Goal: Information Seeking & Learning: Check status

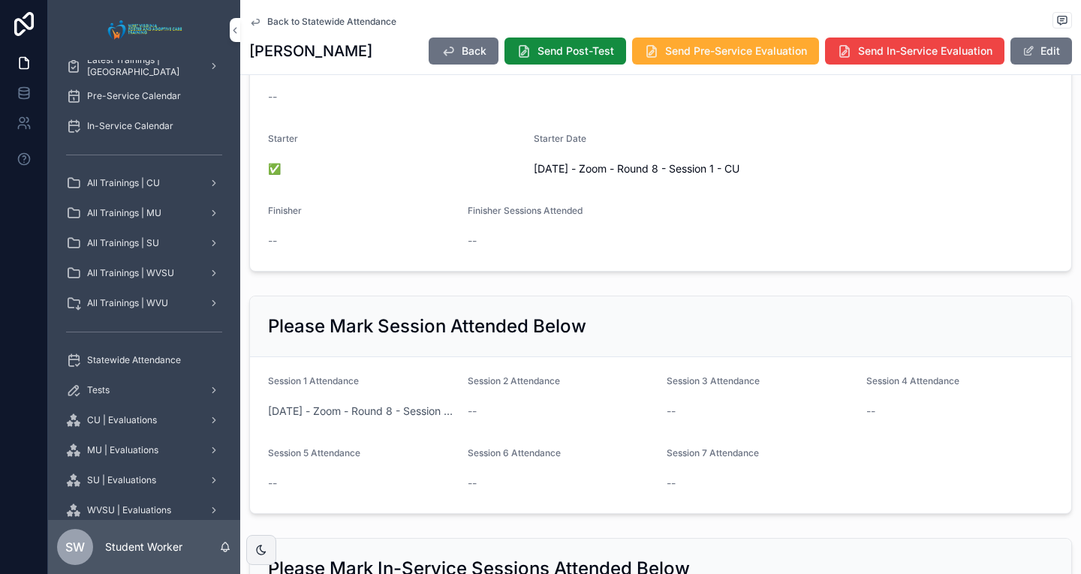
scroll to position [282, 0]
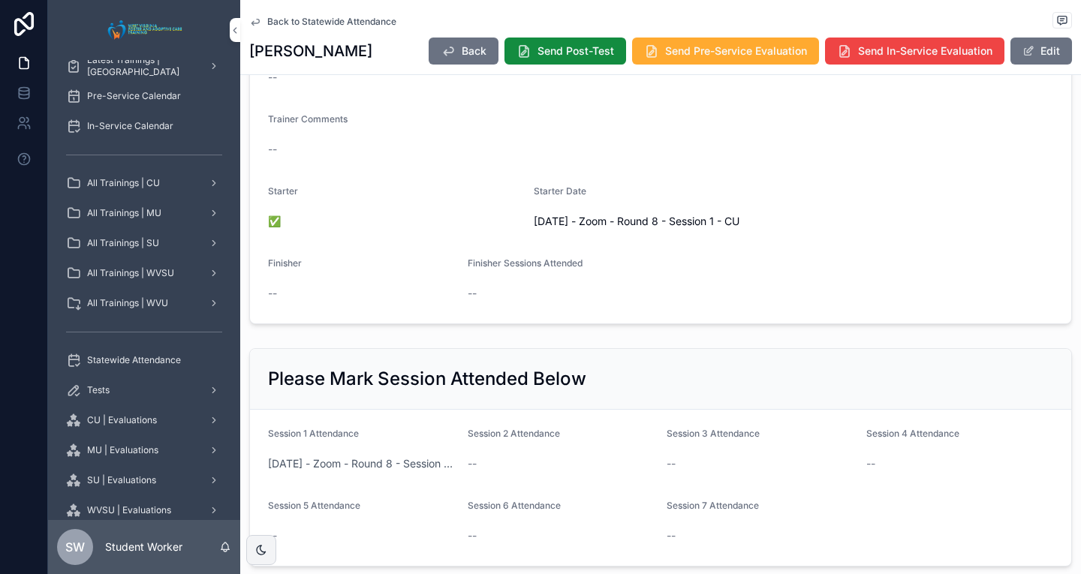
click at [270, 14] on div "Back to Statewide Attendance" at bounding box center [660, 21] width 823 height 19
click at [273, 19] on span "Back to Statewide Attendance" at bounding box center [331, 22] width 129 height 12
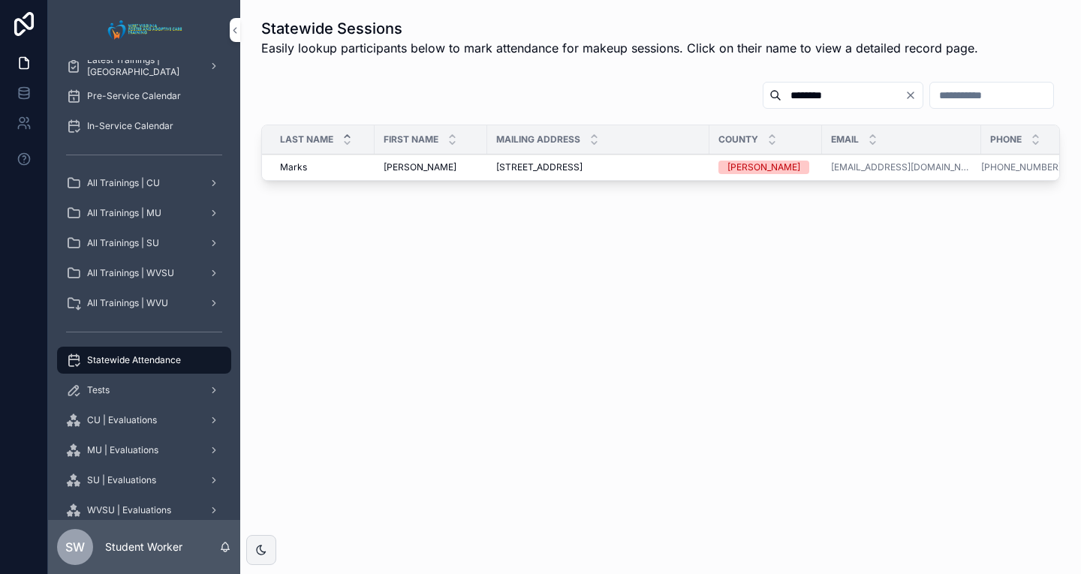
click at [240, 26] on div "Statewide Sessions Easily lookup participants below to mark attendance for make…" at bounding box center [660, 144] width 841 height 289
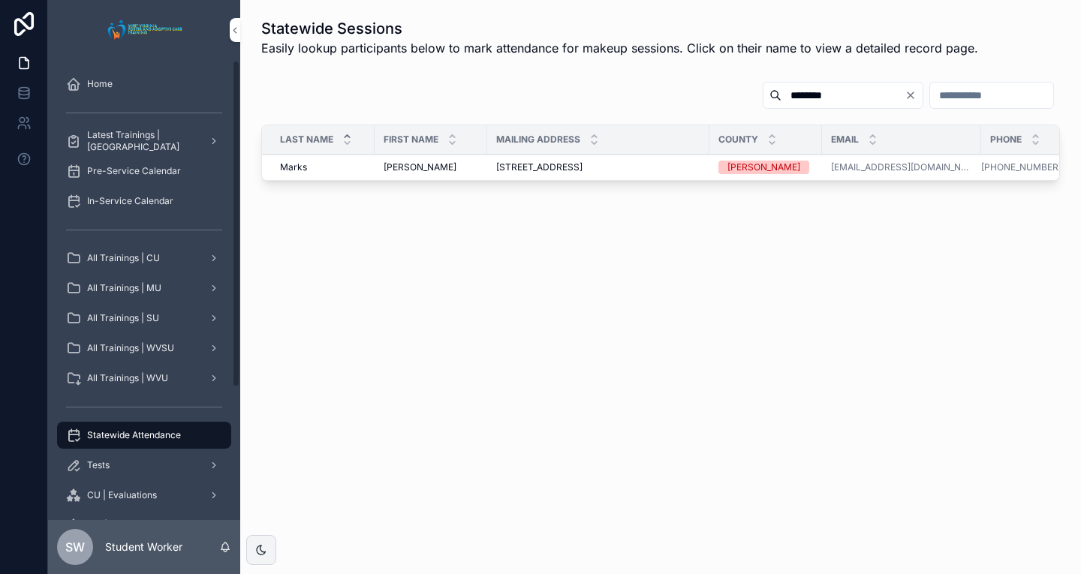
click at [151, 77] on div "Home" at bounding box center [144, 84] width 156 height 24
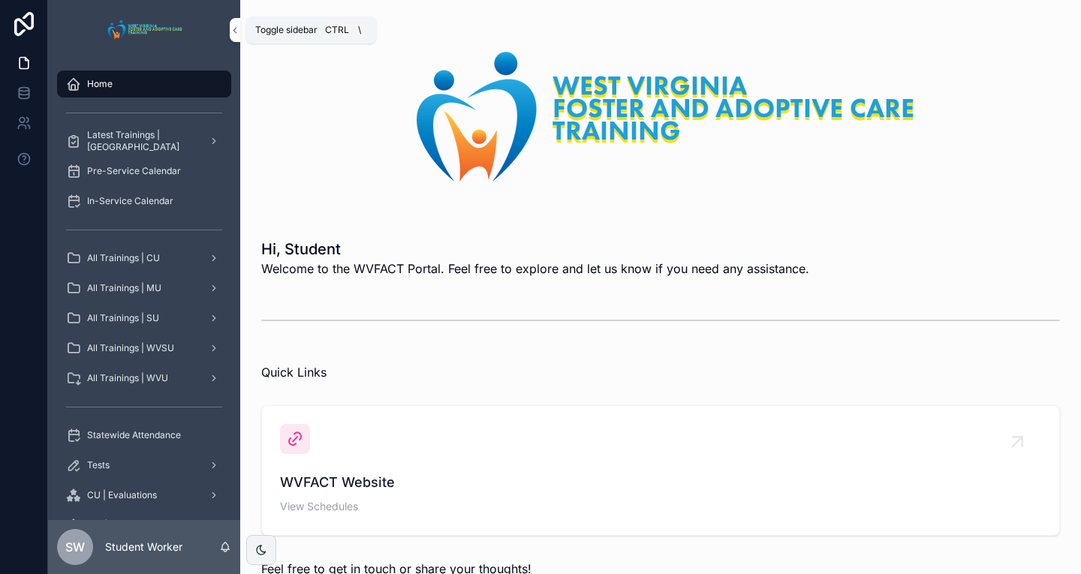
click at [234, 36] on button "scrollable content" at bounding box center [235, 30] width 11 height 24
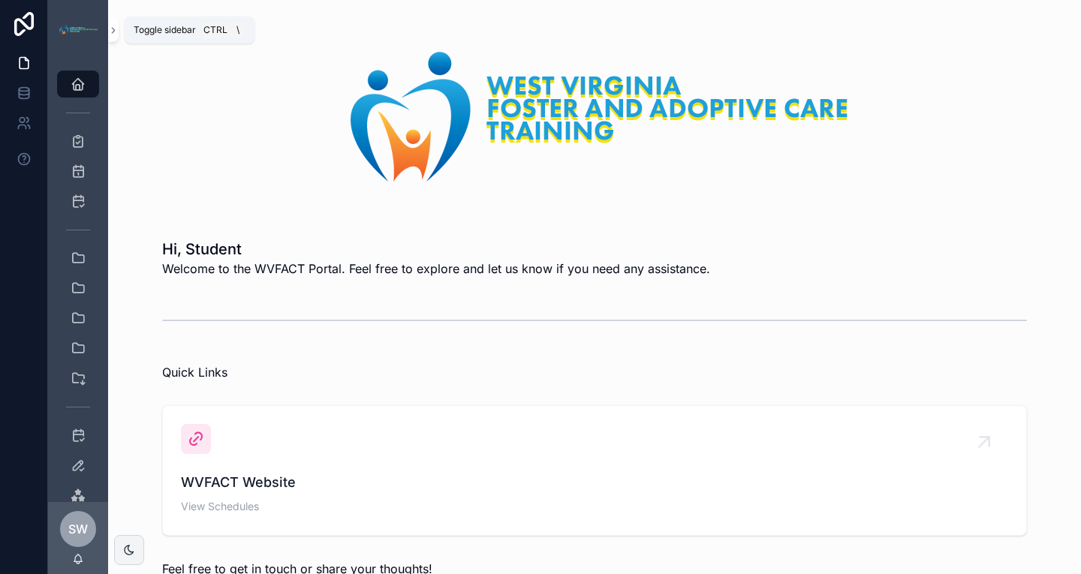
click at [111, 29] on icon "scrollable content" at bounding box center [113, 30] width 11 height 11
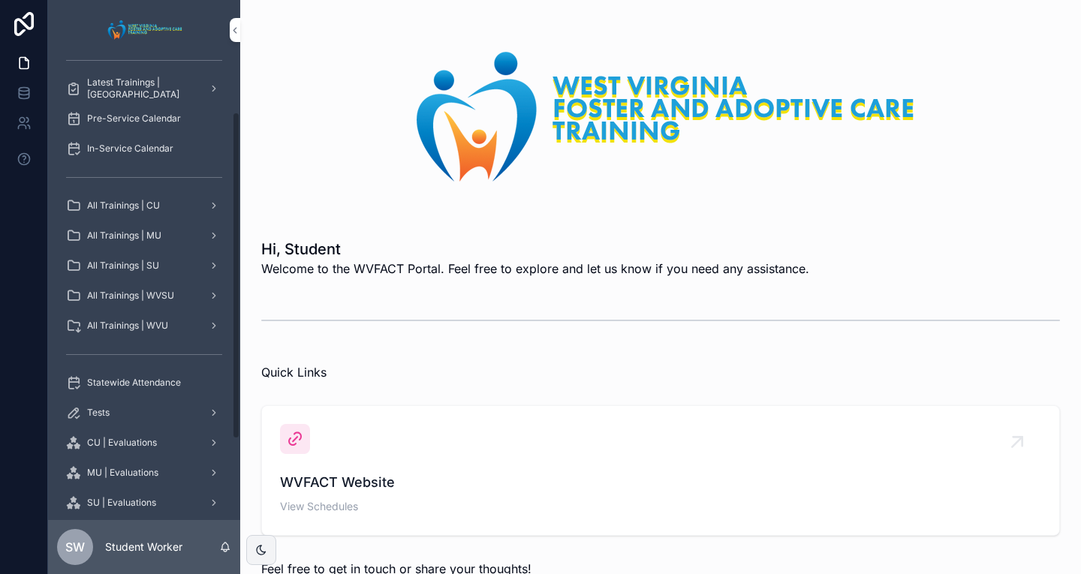
scroll to position [75, 0]
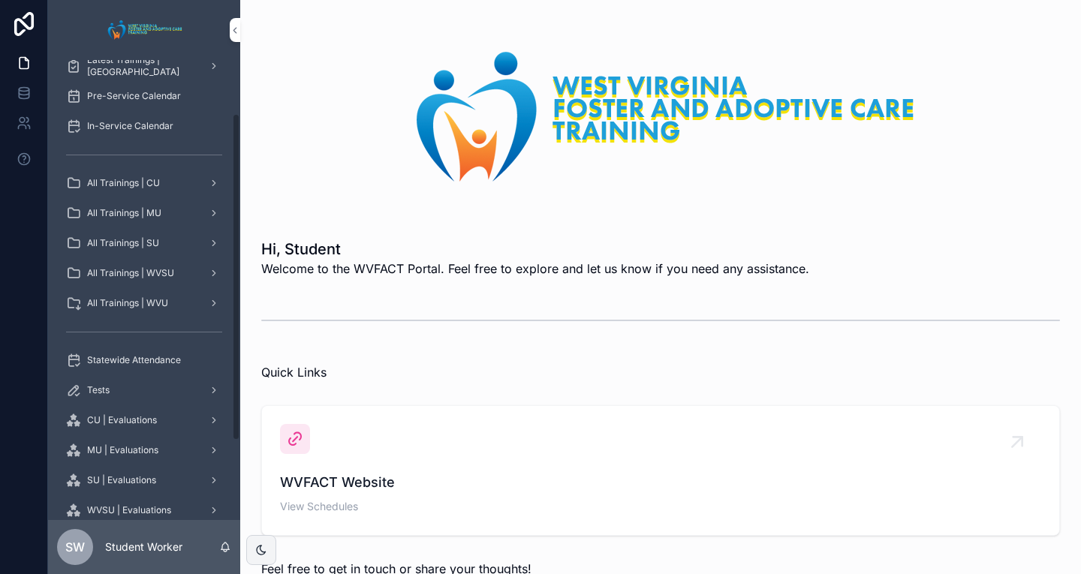
click at [140, 365] on span "Statewide Attendance" at bounding box center [134, 360] width 94 height 12
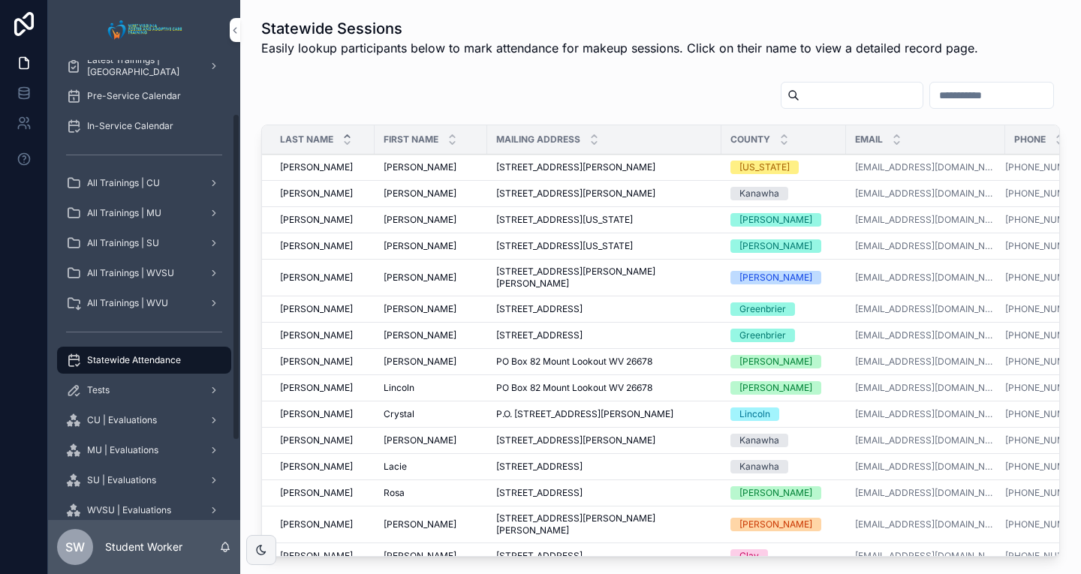
click at [781, 83] on div "scrollable content" at bounding box center [852, 95] width 143 height 27
click at [800, 95] on input "scrollable content" at bounding box center [861, 95] width 123 height 21
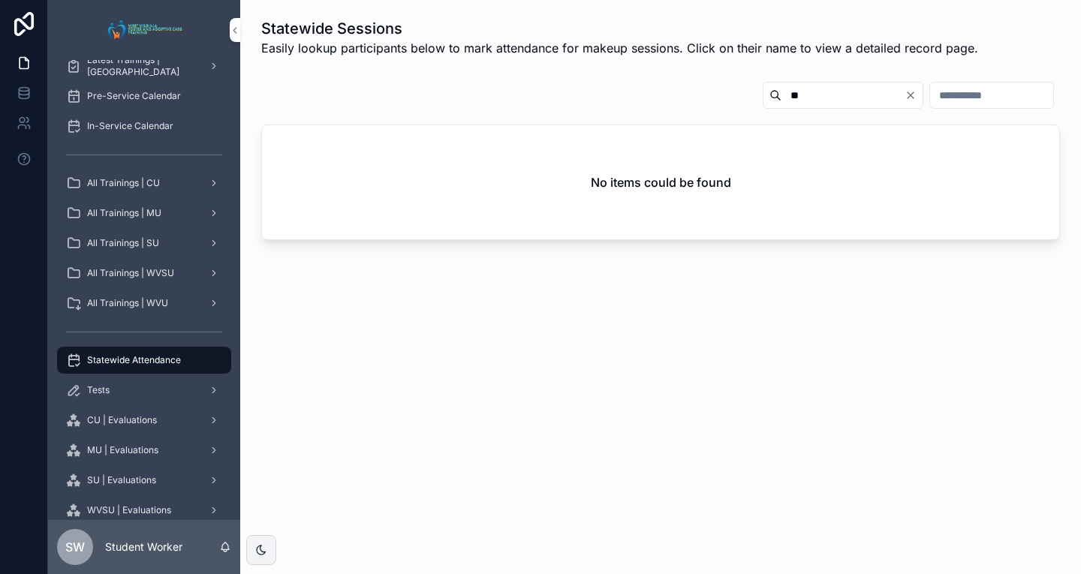
type input "*"
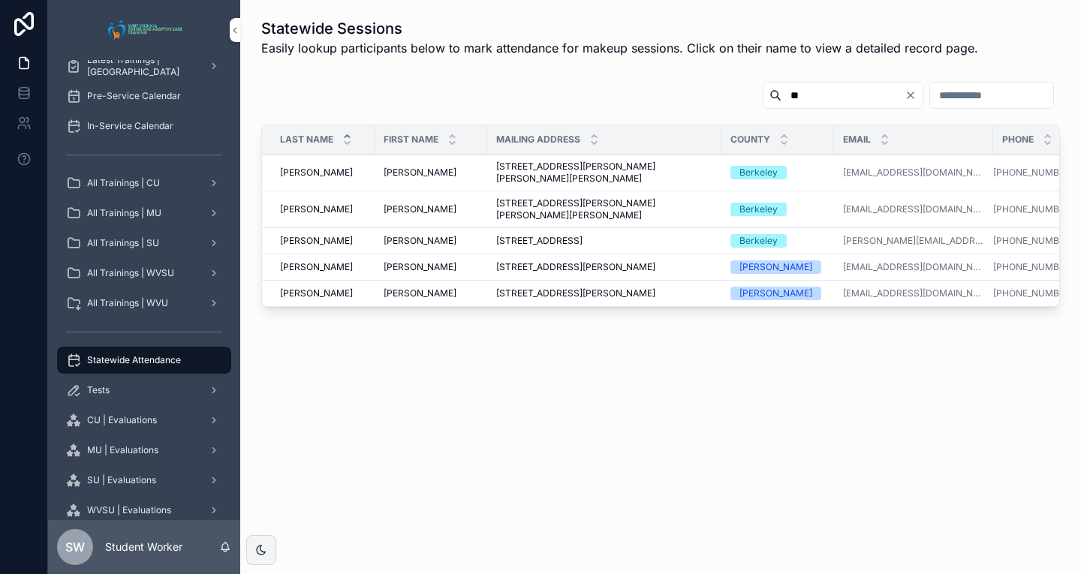
type input "*"
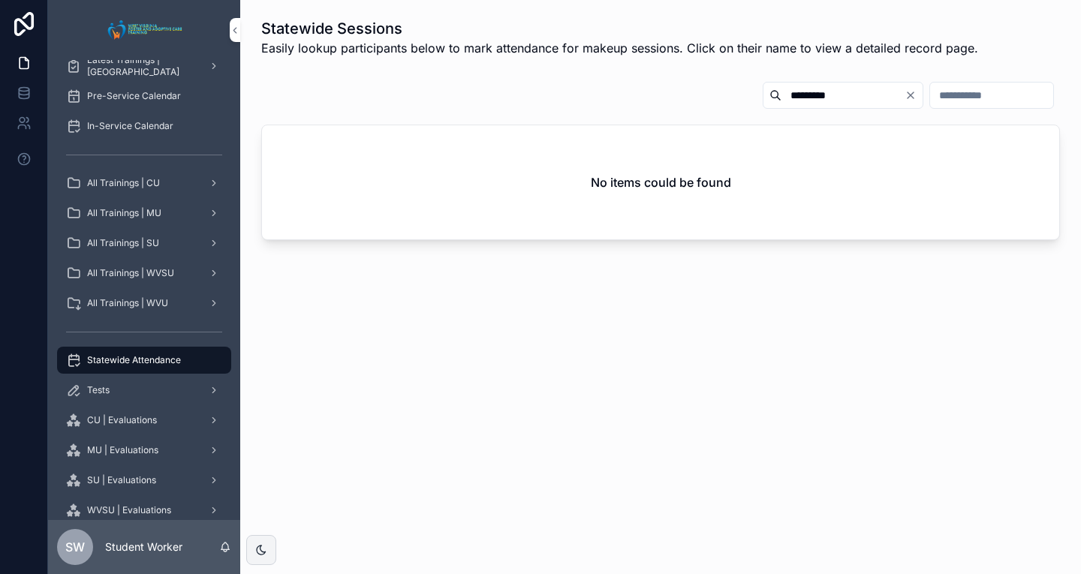
click at [782, 98] on input "*********" at bounding box center [843, 95] width 123 height 21
click at [782, 99] on input "*********" at bounding box center [843, 95] width 123 height 21
click at [782, 98] on input "*********" at bounding box center [843, 95] width 123 height 21
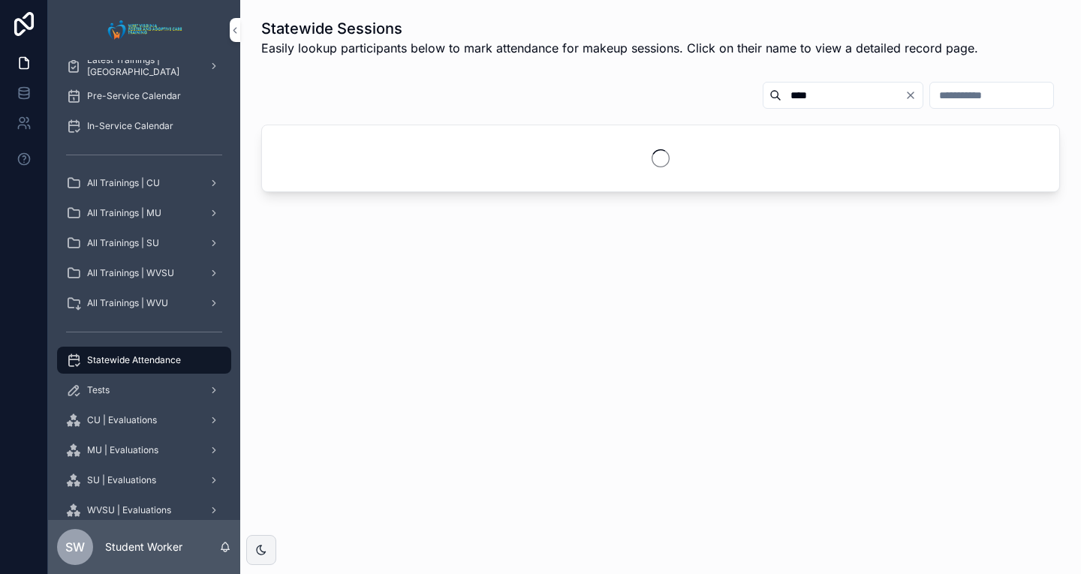
type input "****"
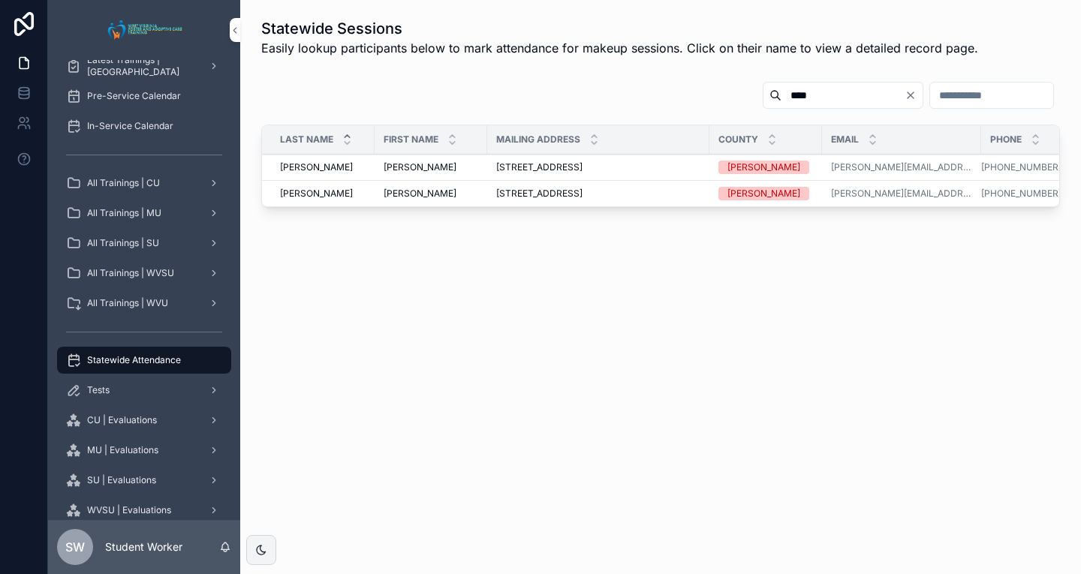
click at [533, 189] on span "[STREET_ADDRESS]" at bounding box center [539, 194] width 86 height 12
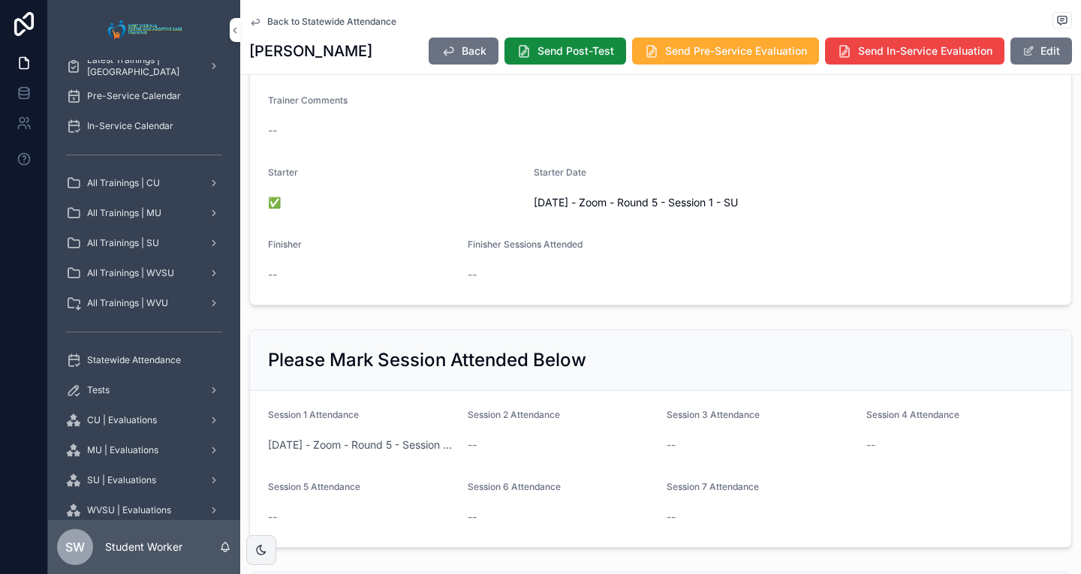
scroll to position [451, 0]
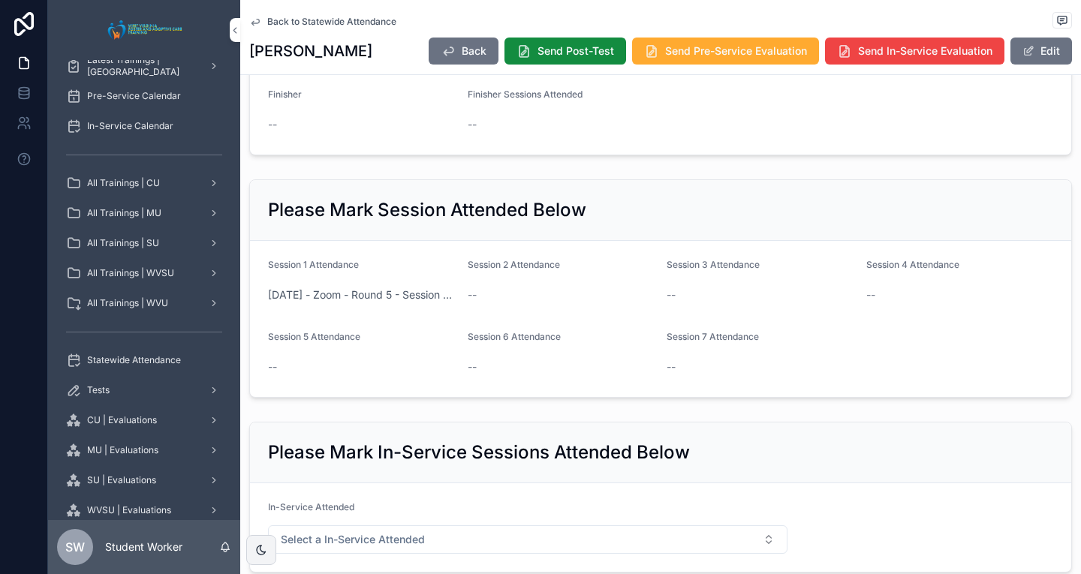
click at [273, 22] on span "Back to Statewide Attendance" at bounding box center [331, 22] width 129 height 12
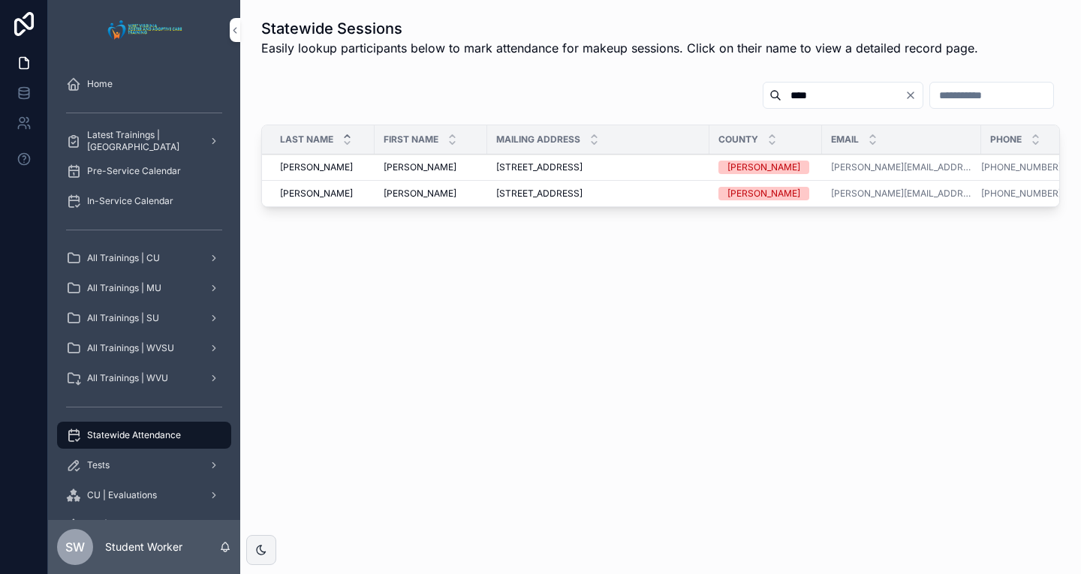
click at [195, 161] on div "Pre-Service Calendar" at bounding box center [144, 171] width 156 height 24
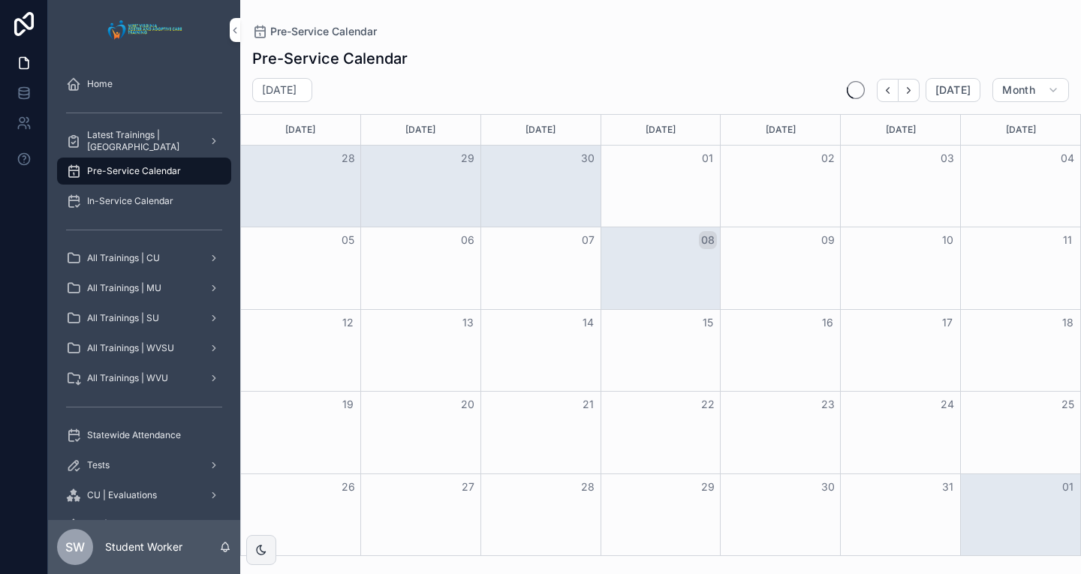
click at [183, 202] on div "In-Service Calendar" at bounding box center [144, 201] width 156 height 24
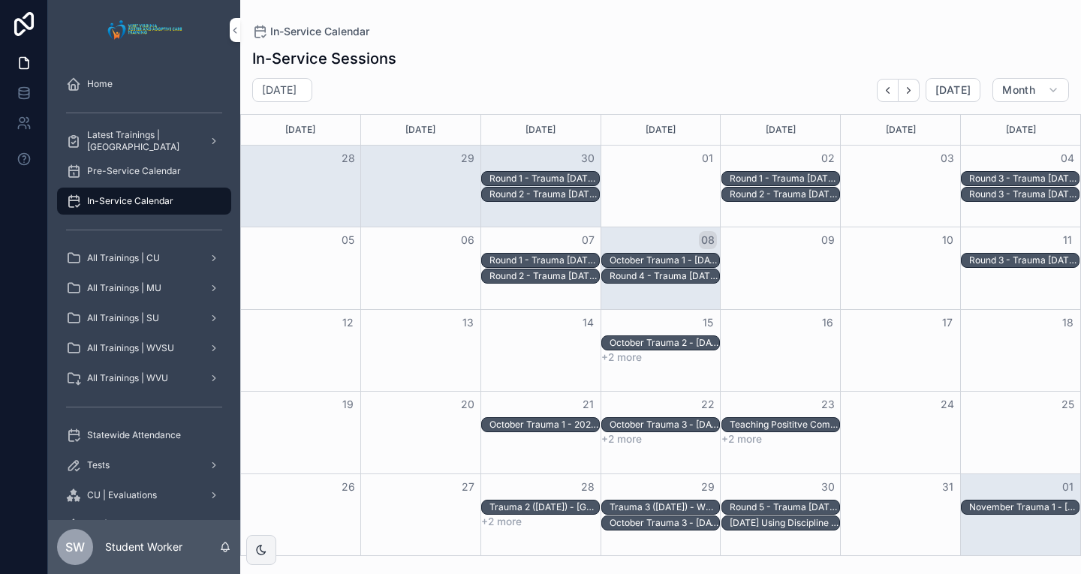
click at [168, 161] on div "Pre-Service Calendar" at bounding box center [144, 171] width 156 height 24
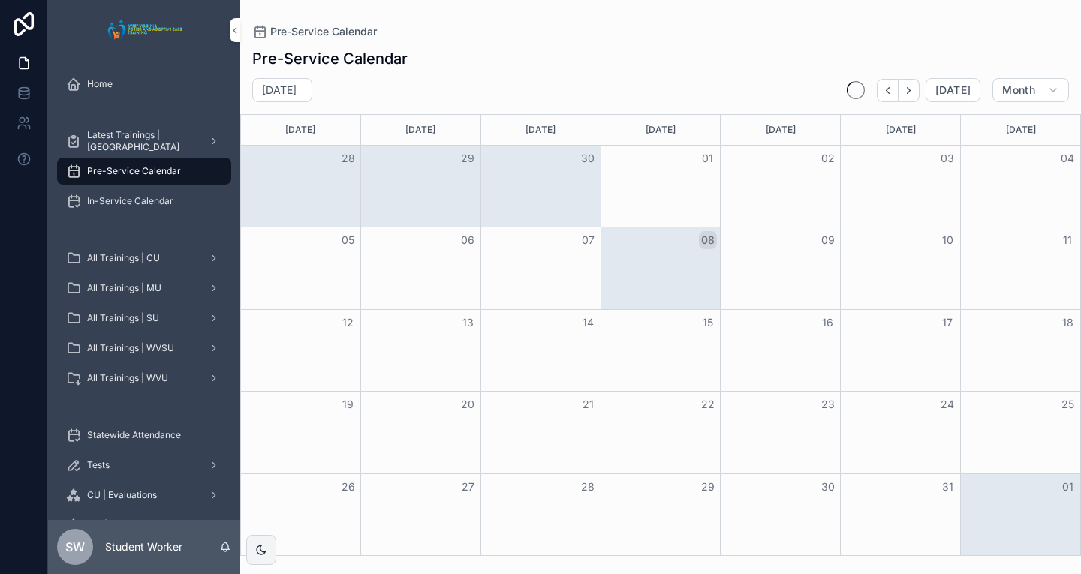
click at [168, 143] on span "Latest Trainings | [GEOGRAPHIC_DATA]" at bounding box center [142, 141] width 110 height 24
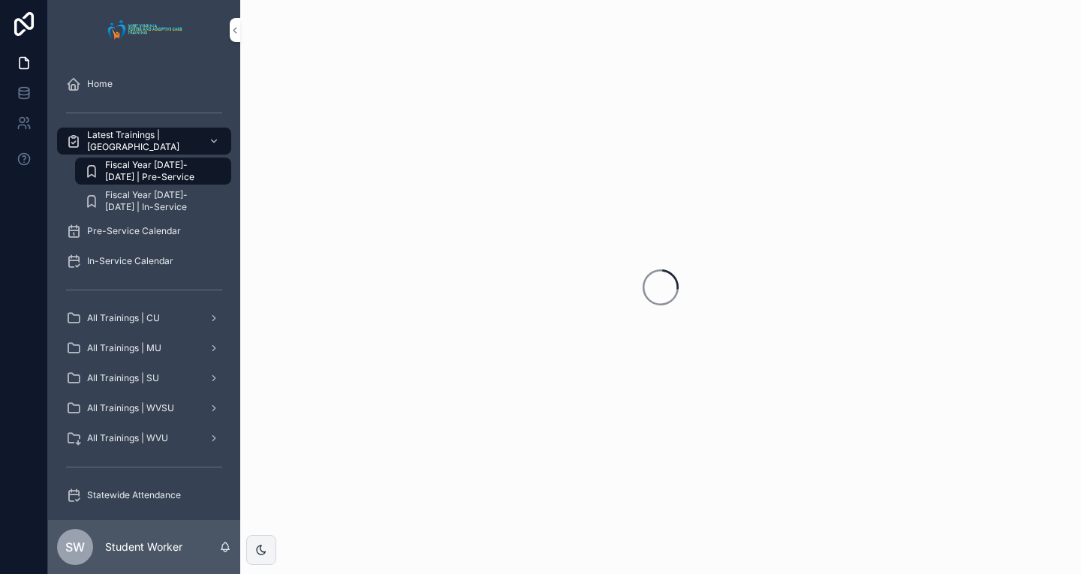
click at [206, 140] on div "scrollable content" at bounding box center [213, 141] width 20 height 24
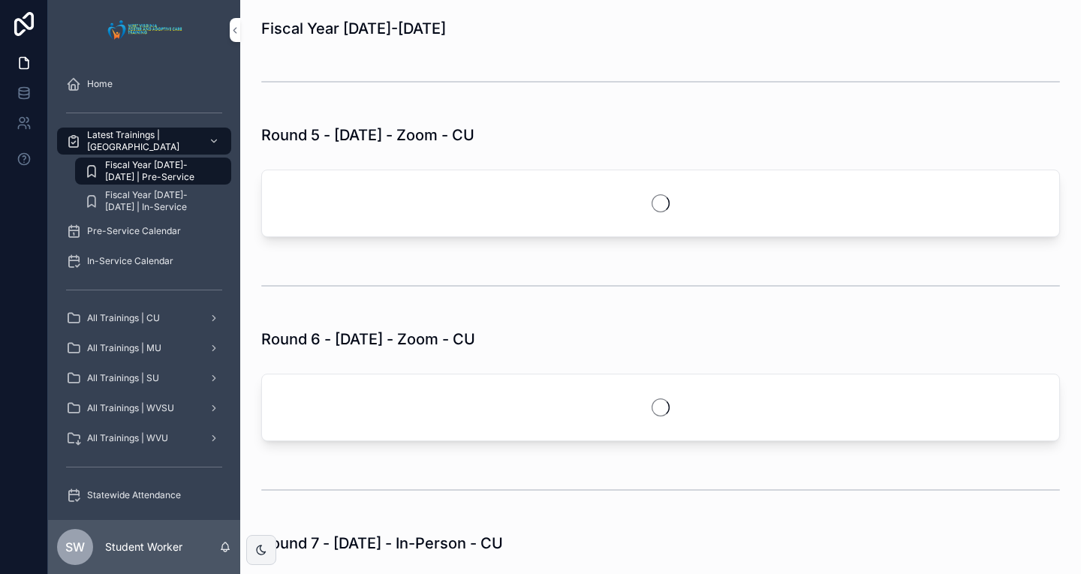
click at [203, 132] on div "scrollable content" at bounding box center [213, 141] width 20 height 24
click at [216, 137] on icon "scrollable content" at bounding box center [214, 141] width 11 height 11
click at [126, 488] on div "Statewide Attendance" at bounding box center [144, 496] width 156 height 24
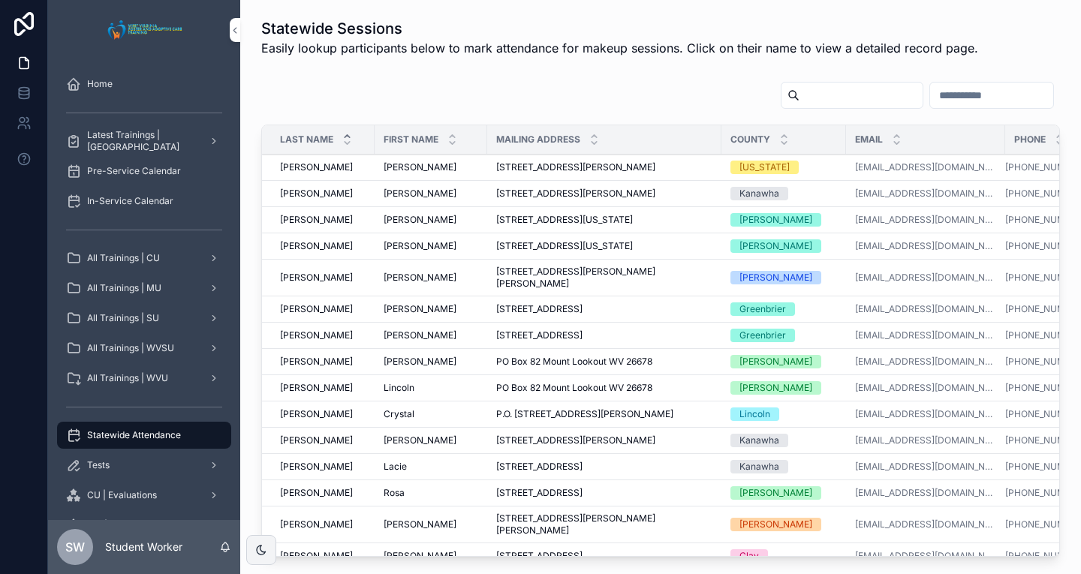
click at [764, 110] on div "scrollable content" at bounding box center [660, 98] width 799 height 35
click at [800, 98] on input "scrollable content" at bounding box center [861, 95] width 123 height 21
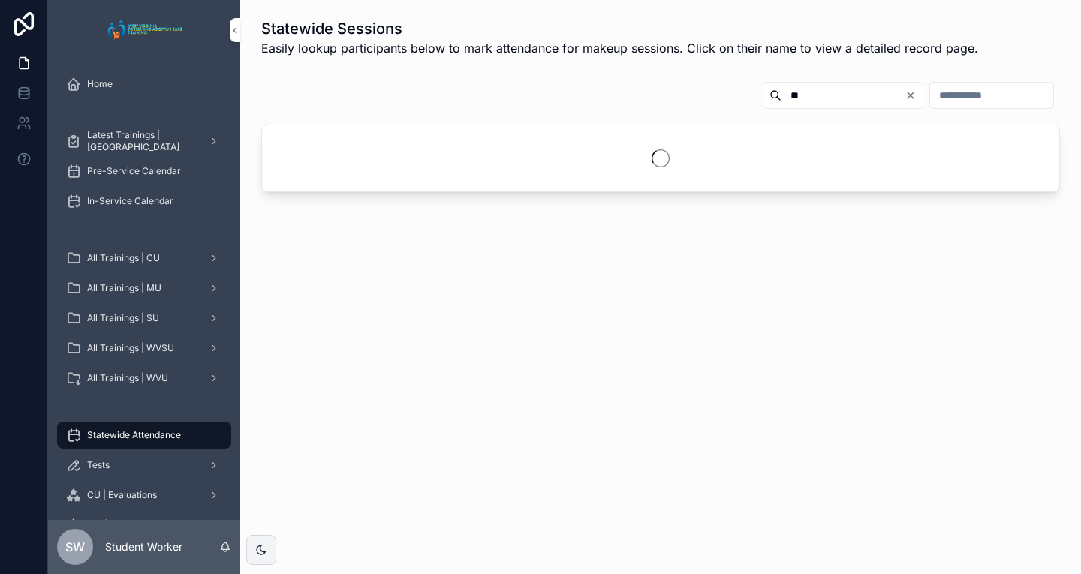
type input "*"
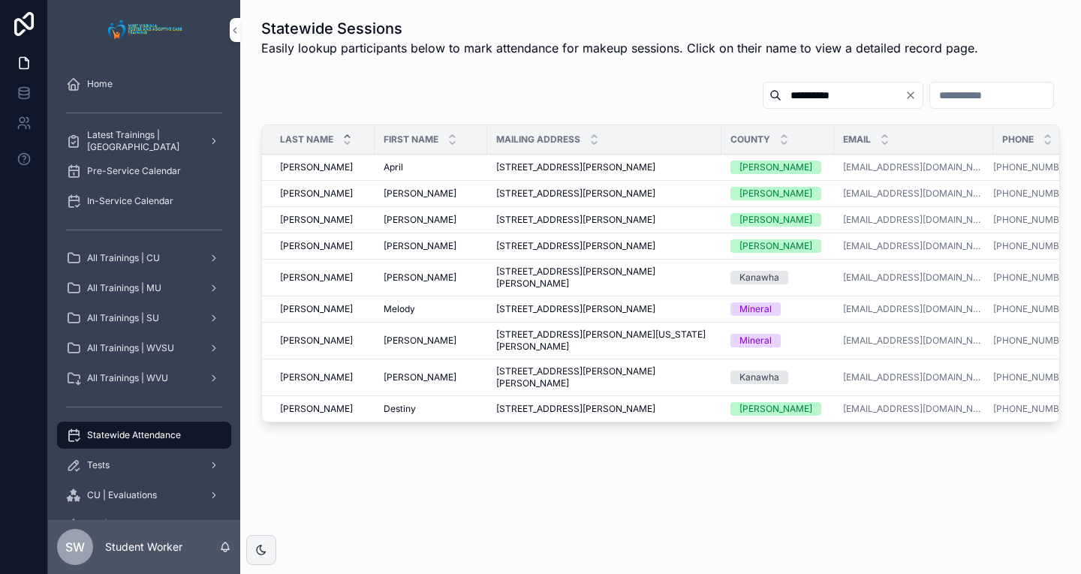
type input "**********"
click at [554, 303] on span "[STREET_ADDRESS][PERSON_NAME]" at bounding box center [575, 309] width 159 height 12
